Goal: Information Seeking & Learning: Learn about a topic

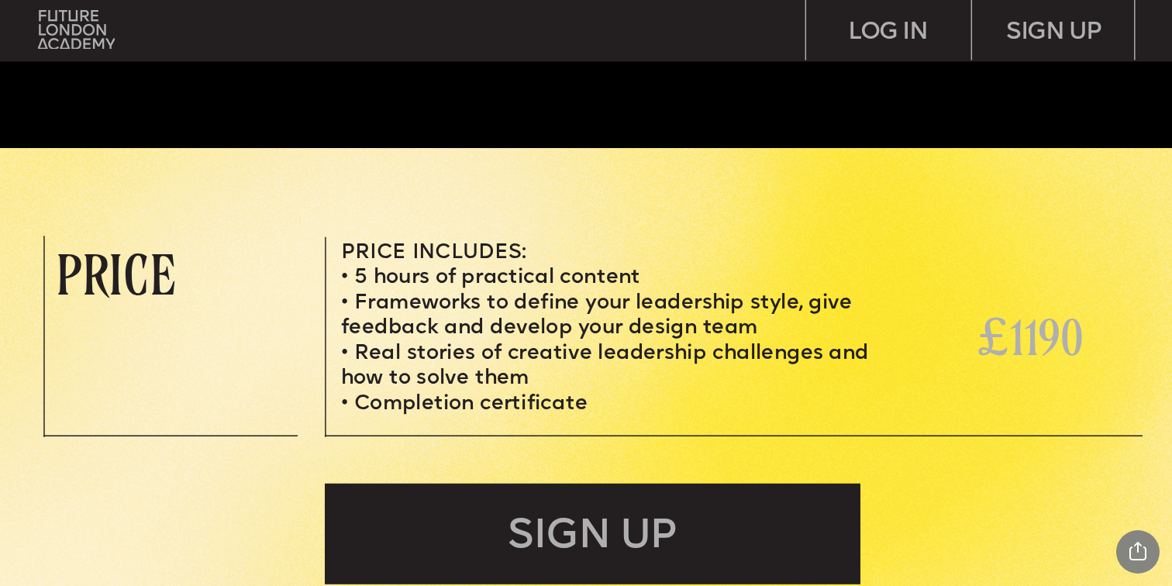
scroll to position [4996, 0]
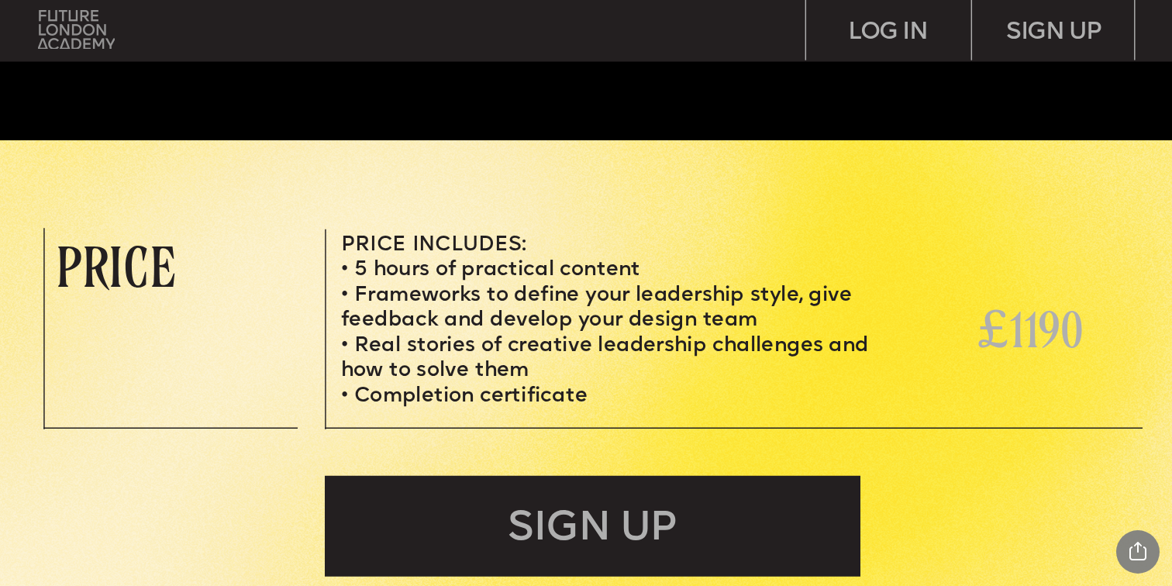
click at [74, 34] on img at bounding box center [76, 29] width 77 height 39
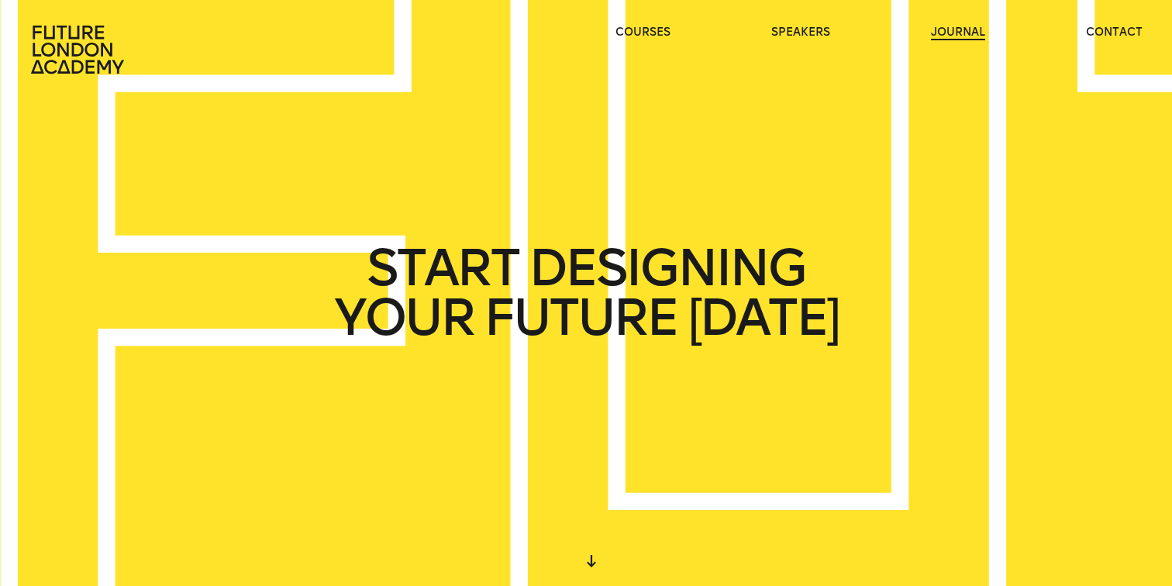
click at [950, 30] on link "journal" at bounding box center [958, 33] width 54 height 16
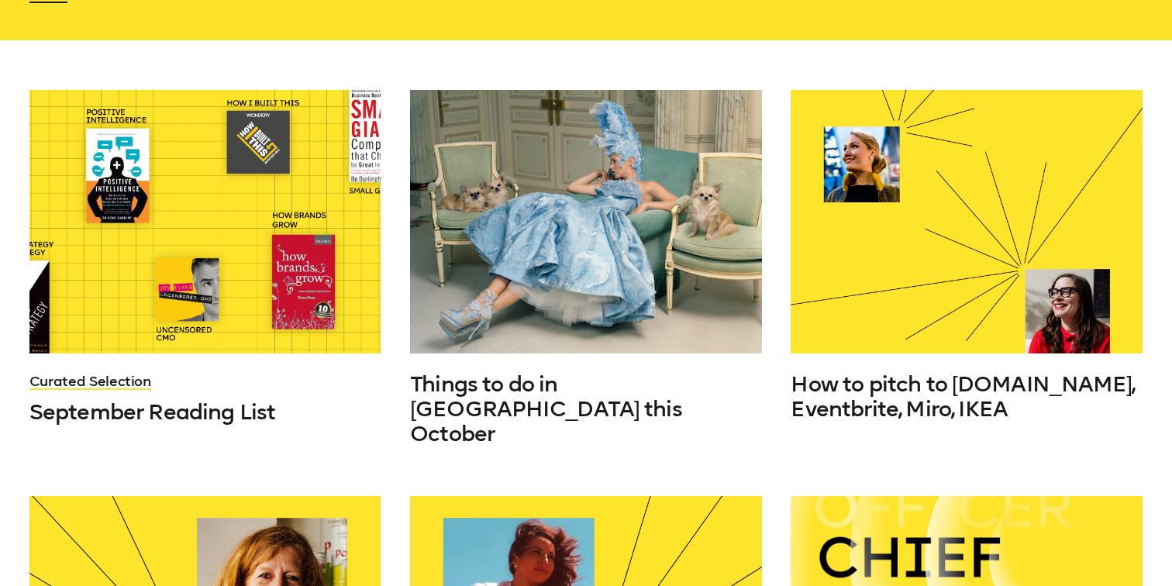
scroll to position [427, 0]
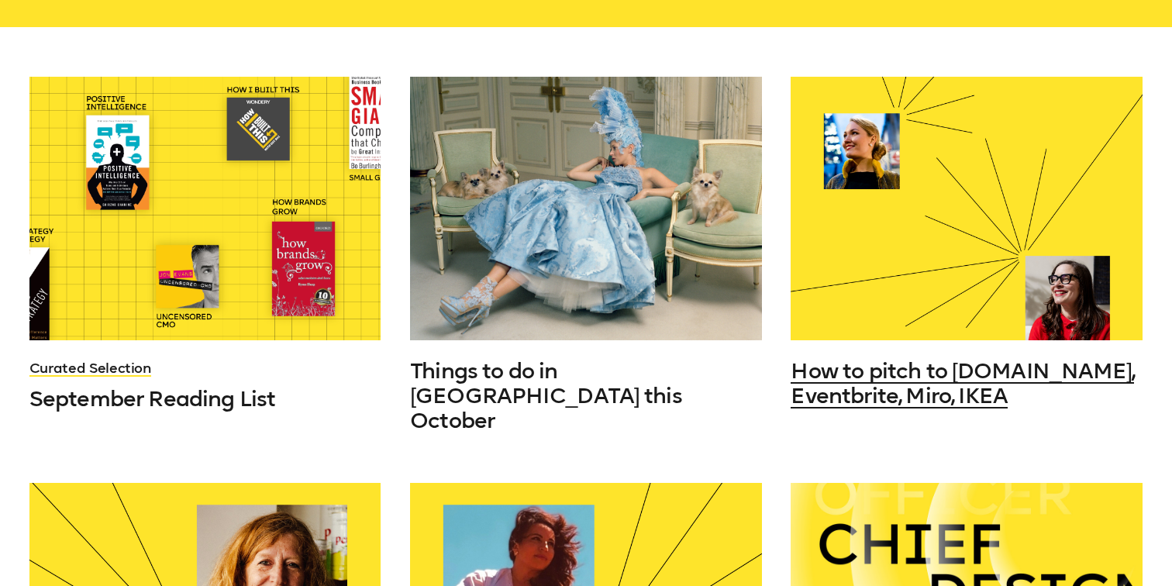
click at [929, 251] on div at bounding box center [967, 209] width 352 height 264
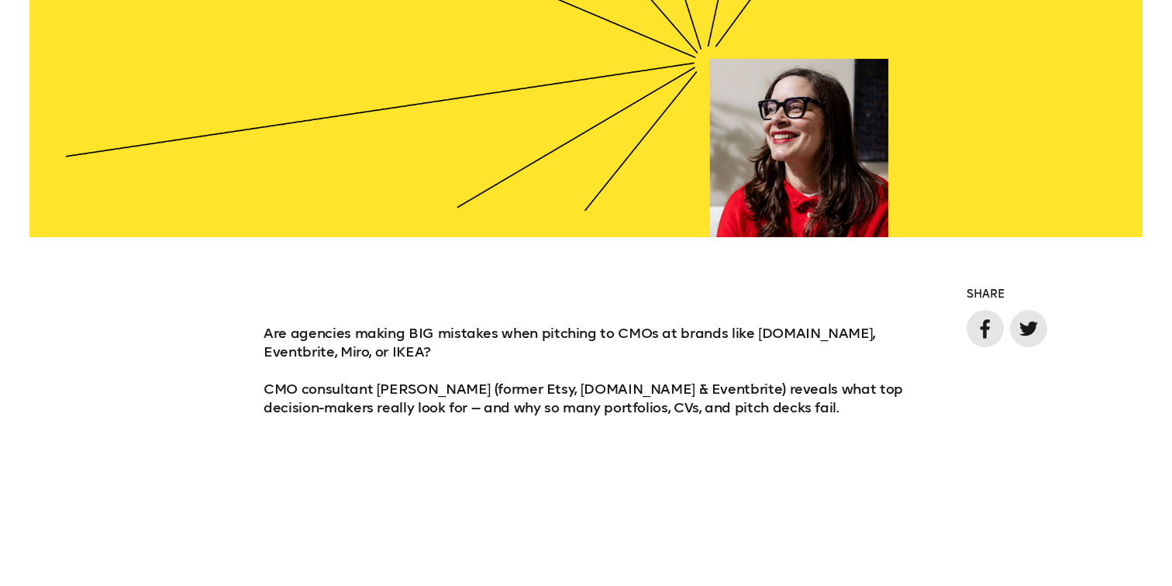
scroll to position [838, 0]
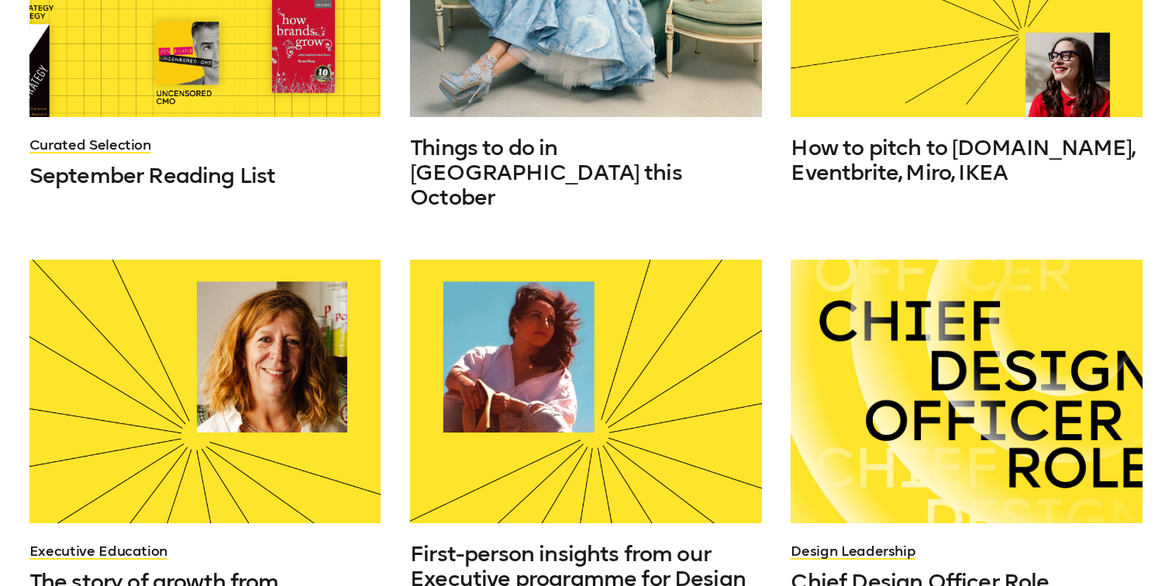
scroll to position [699, 0]
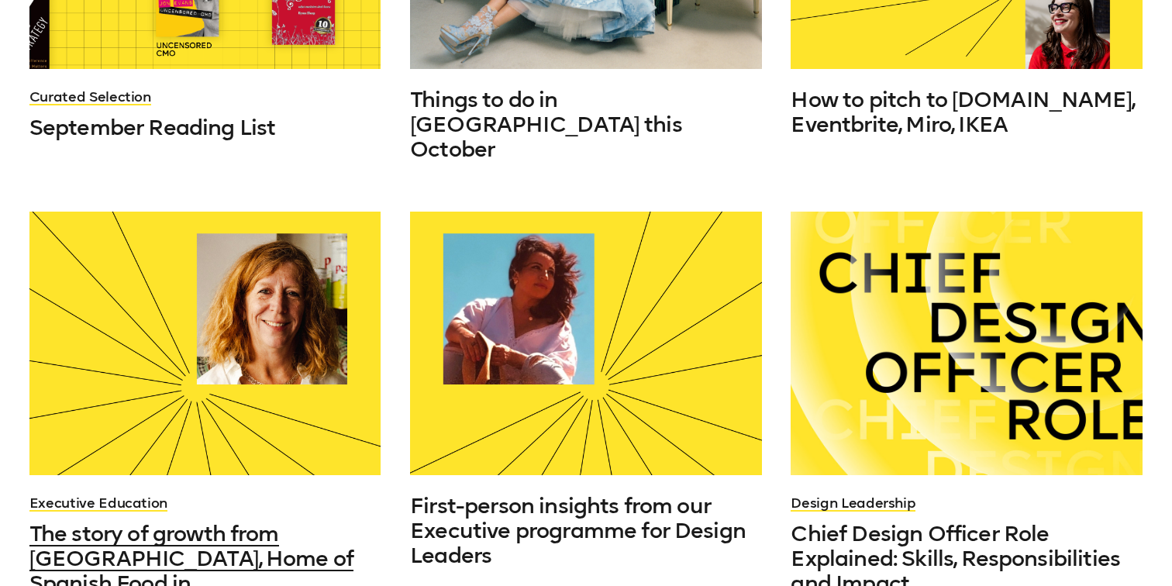
click at [203, 414] on div at bounding box center [205, 344] width 352 height 264
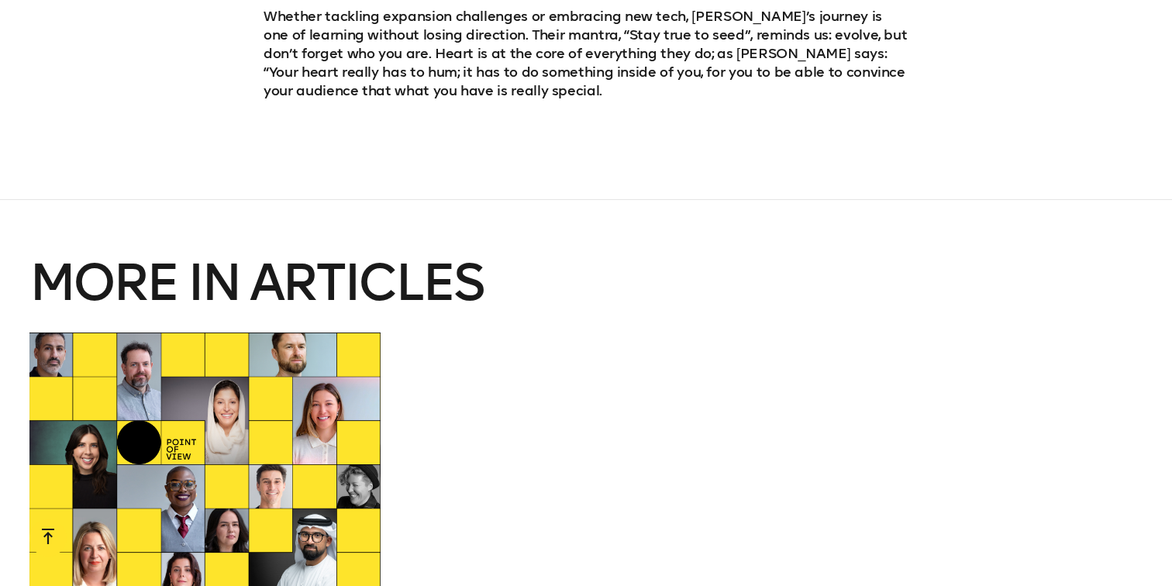
scroll to position [4534, 0]
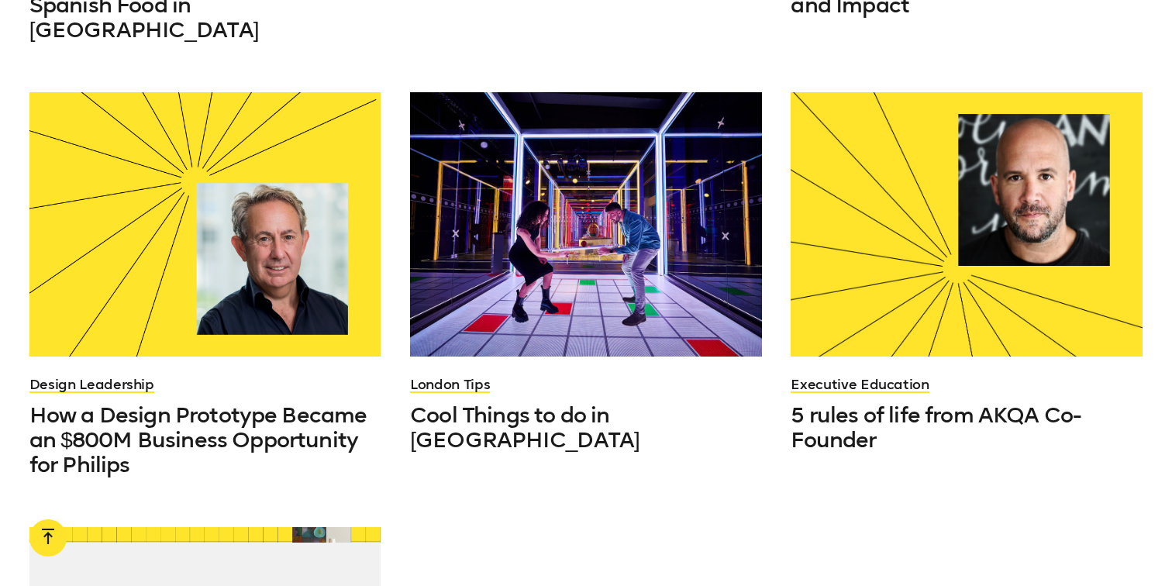
scroll to position [1454, 0]
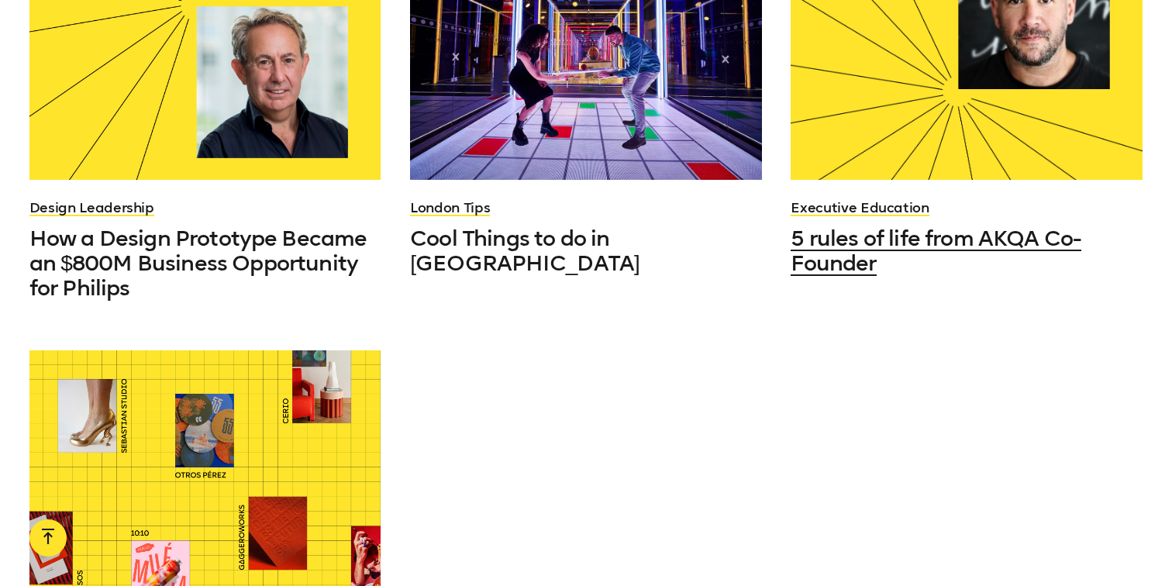
click at [999, 50] on div at bounding box center [967, 47] width 352 height 264
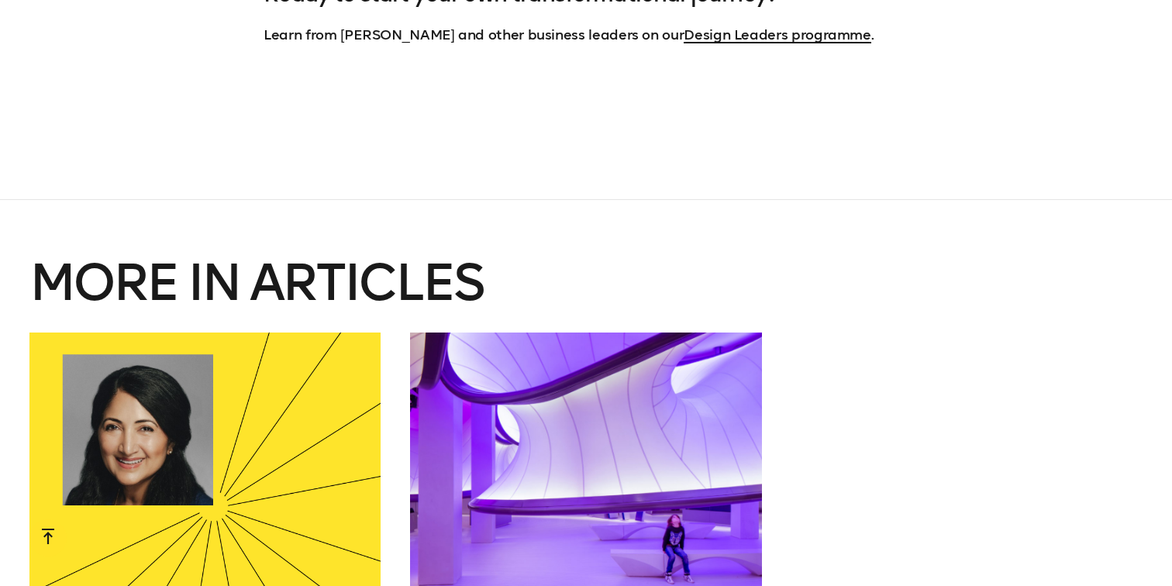
scroll to position [4740, 0]
